Goal: Information Seeking & Learning: Learn about a topic

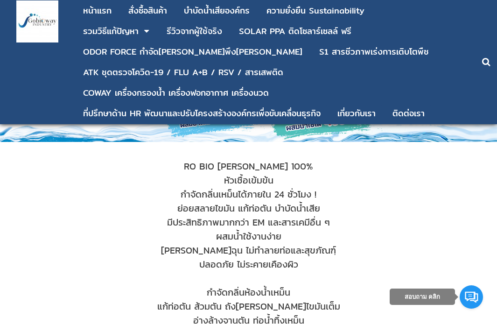
scroll to position [47, 0]
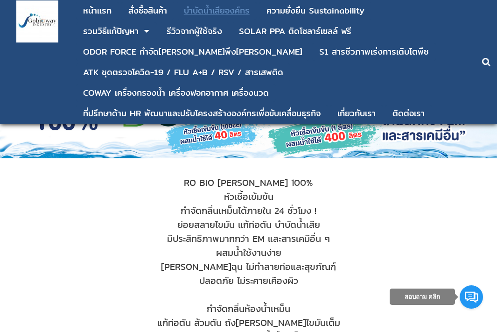
click at [227, 9] on div "บําบัดน้ำเสียองค์กร" at bounding box center [217, 11] width 66 height 8
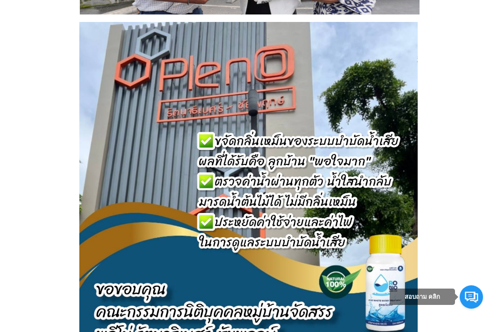
scroll to position [3045, 0]
